Goal: Task Accomplishment & Management: Use online tool/utility

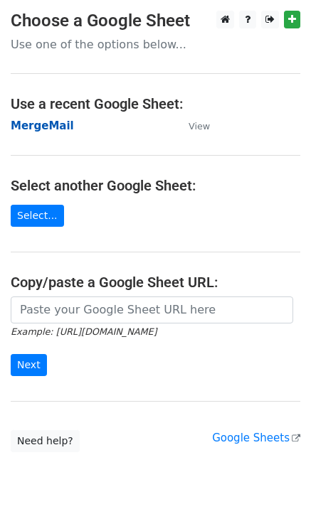
click at [53, 125] on strong "MergeMail" at bounding box center [42, 125] width 63 height 13
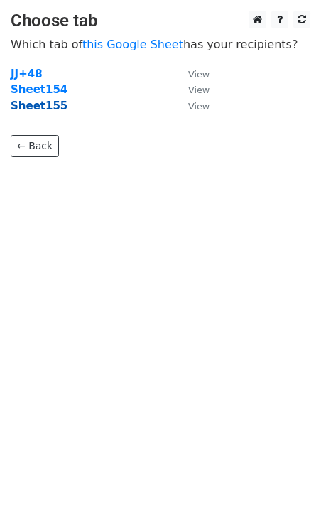
click at [38, 109] on strong "Sheet155" at bounding box center [39, 105] width 57 height 13
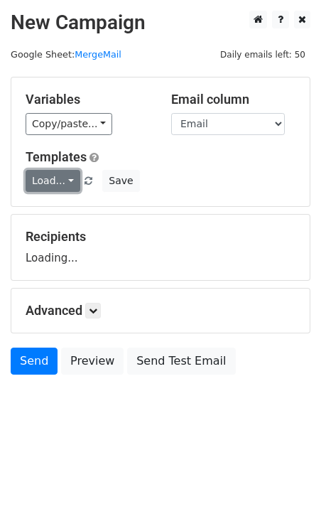
click at [54, 180] on link "Load..." at bounding box center [53, 181] width 55 height 22
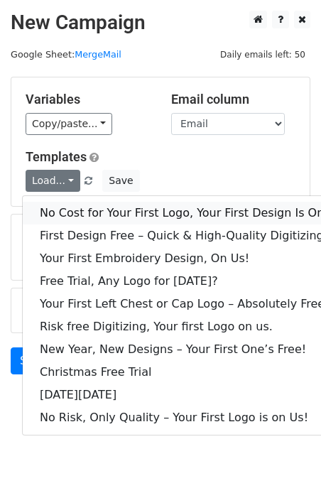
click at [72, 205] on link "No Cost for Your First Logo, Your First Design Is On Us!" at bounding box center [193, 213] width 341 height 23
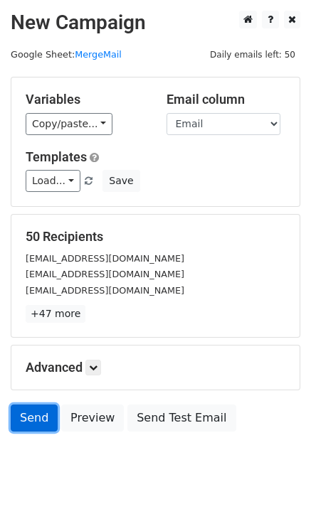
click at [19, 414] on link "Send" at bounding box center [34, 417] width 47 height 27
